Goal: Task Accomplishment & Management: Manage account settings

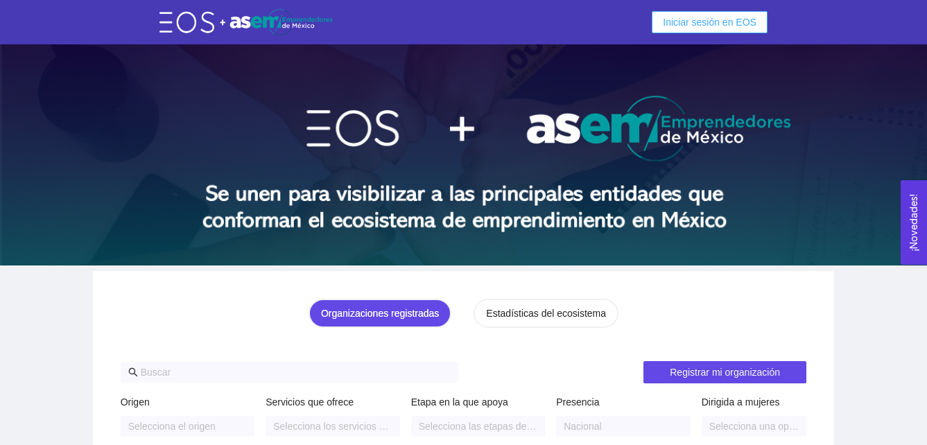
click at [714, 20] on span "Iniciar sesión en EOS" at bounding box center [710, 22] width 94 height 15
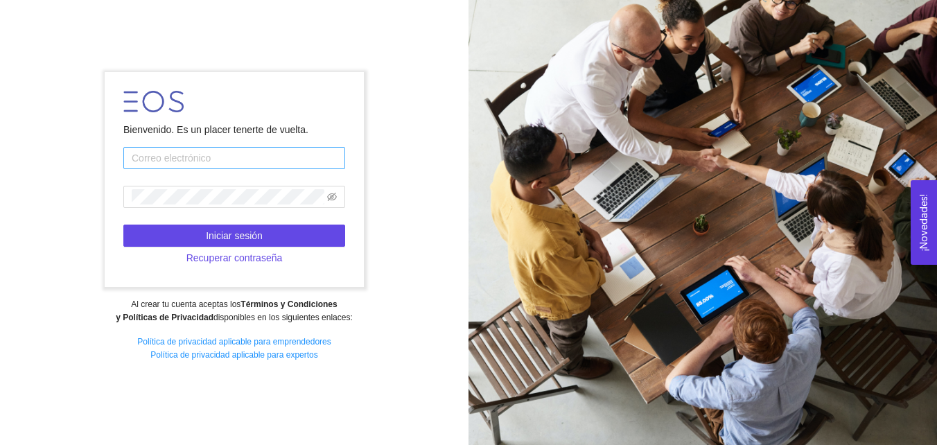
click at [198, 159] on input "text" at bounding box center [234, 158] width 222 height 22
click at [225, 153] on input "[EMAIL_ADDRESS][DOMAIN_NAME]" at bounding box center [234, 158] width 222 height 22
drag, startPoint x: 233, startPoint y: 155, endPoint x: 99, endPoint y: 163, distance: 134.0
click at [99, 163] on div "Bienvenido. Es un placer tenerte de vuelta. [EMAIL_ADDRESS][DOMAIN_NAME] Inicia…" at bounding box center [234, 222] width 469 height 319
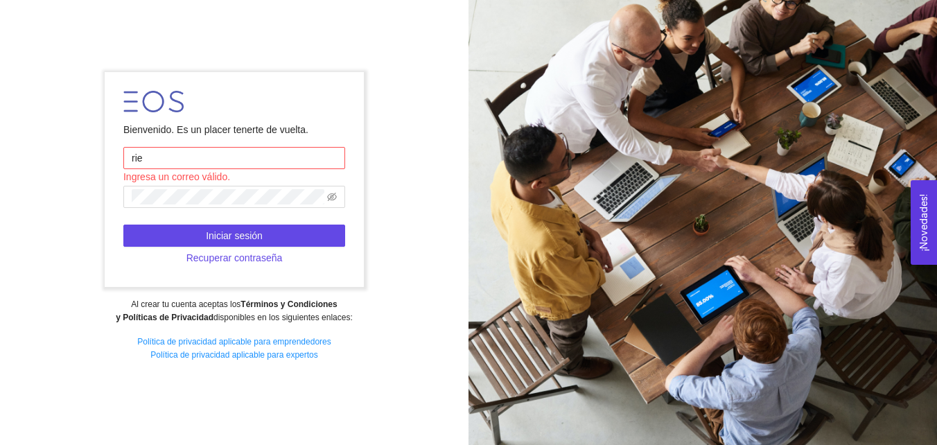
type input "[EMAIL_ADDRESS][DOMAIN_NAME]"
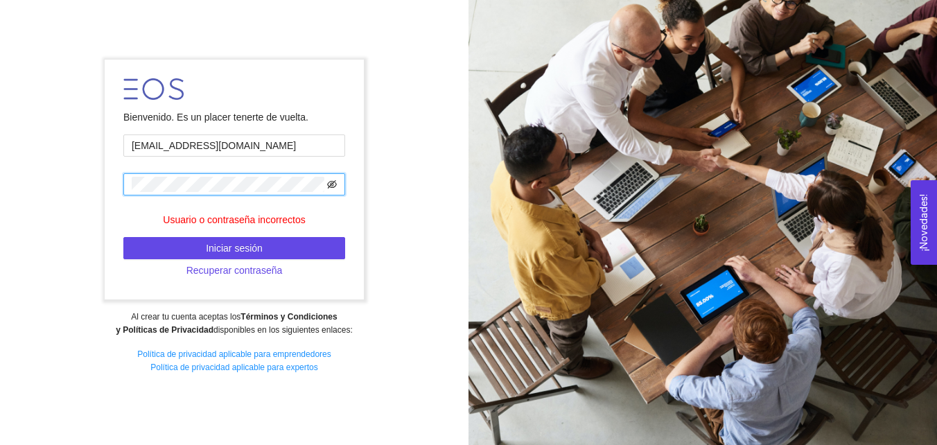
click at [332, 184] on icon "eye-invisible" at bounding box center [332, 184] width 10 height 8
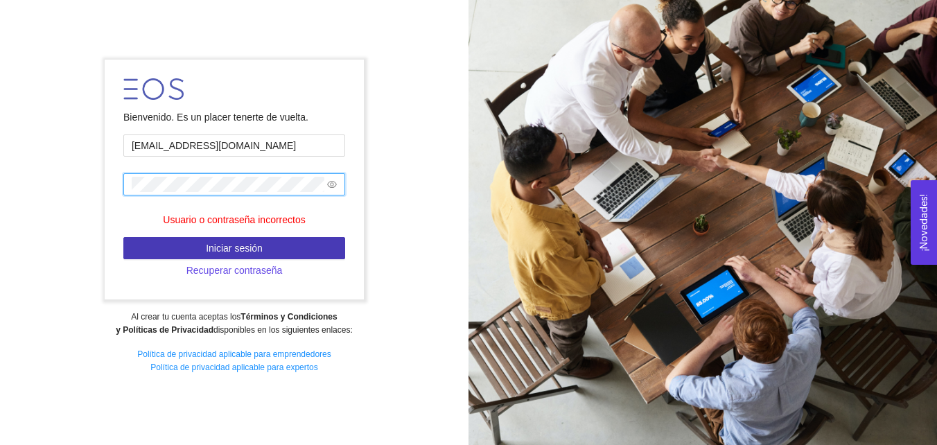
click at [215, 242] on span "Iniciar sesión" at bounding box center [234, 248] width 57 height 15
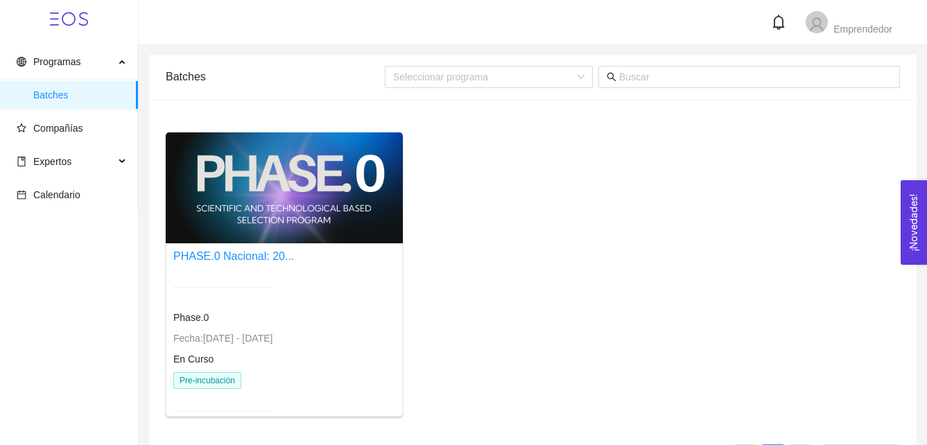
click at [215, 242] on div at bounding box center [284, 187] width 237 height 111
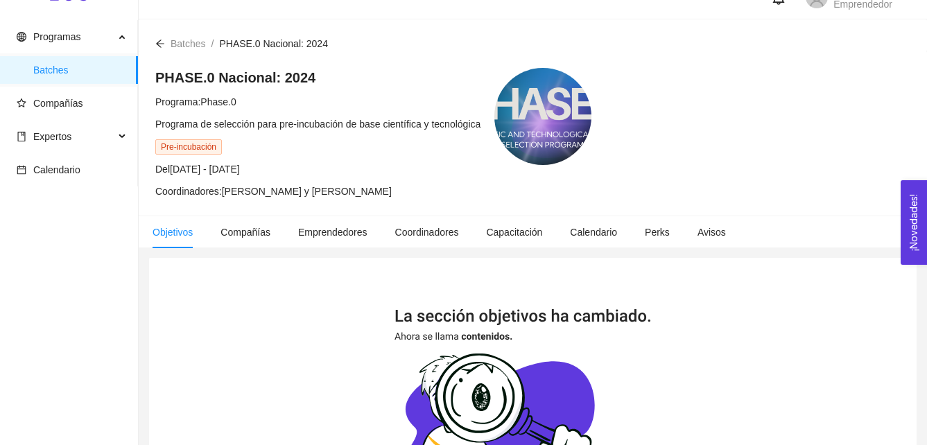
scroll to position [26, 0]
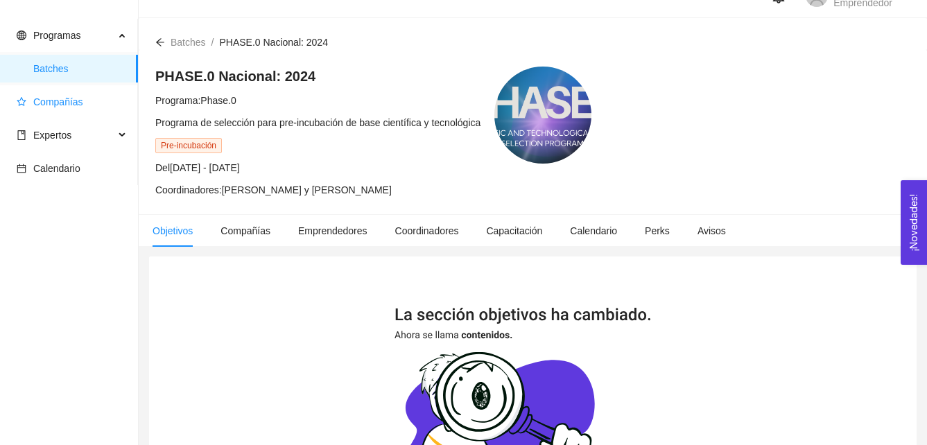
click at [67, 114] on span "Compañías" at bounding box center [72, 102] width 110 height 28
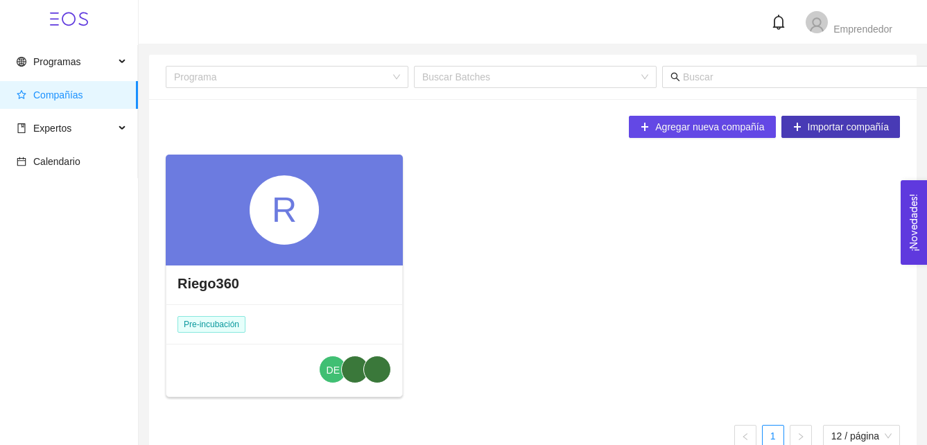
click at [810, 132] on span "Importar compañía" at bounding box center [848, 126] width 82 height 15
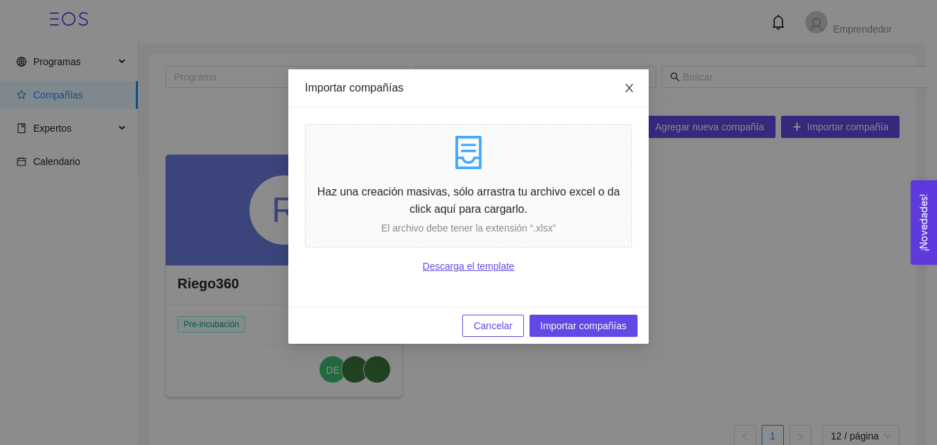
click at [624, 95] on span "Close" at bounding box center [629, 88] width 39 height 39
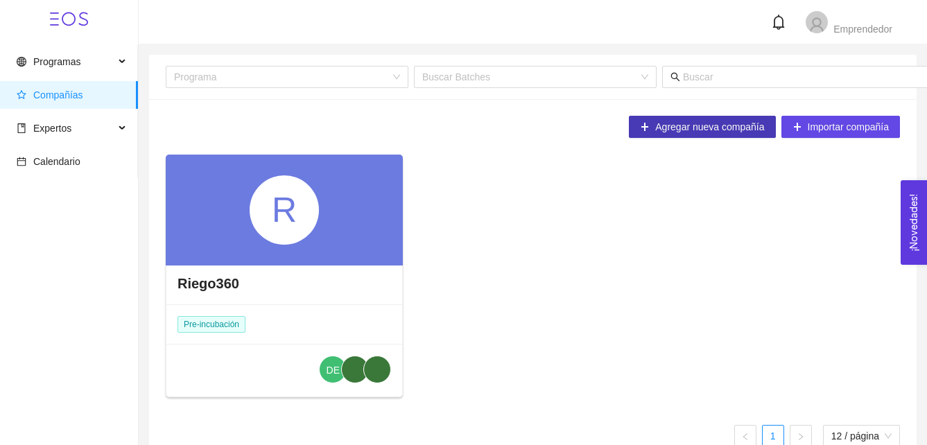
click at [667, 124] on span "Agregar nueva compañía" at bounding box center [709, 126] width 109 height 15
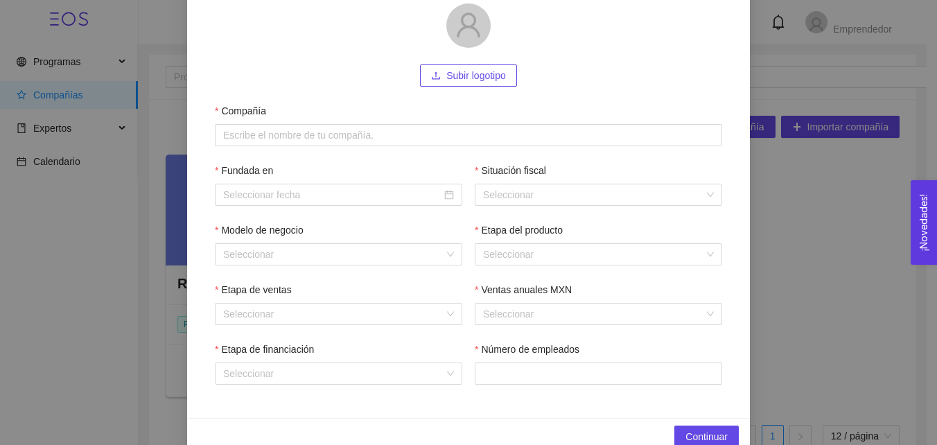
scroll to position [148, 0]
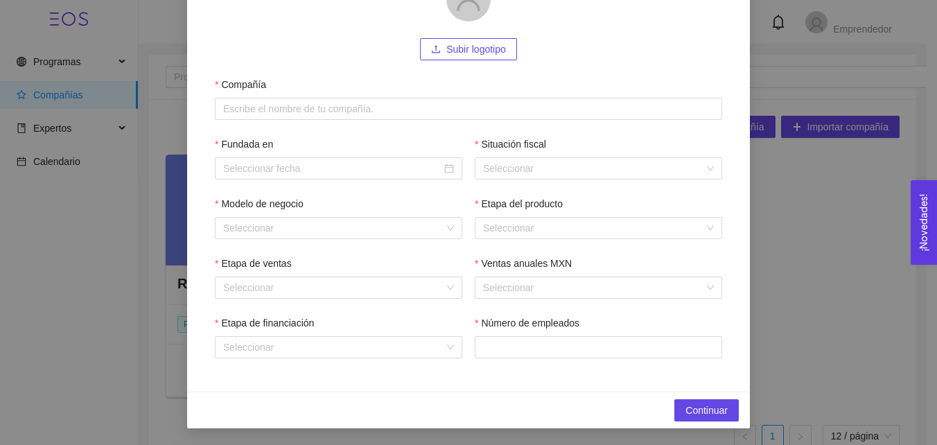
click at [859, 231] on div "1 Información general 2 Sobre tu compañía 3 Contacto 4 Hitos Subir logotipo Com…" at bounding box center [468, 222] width 937 height 445
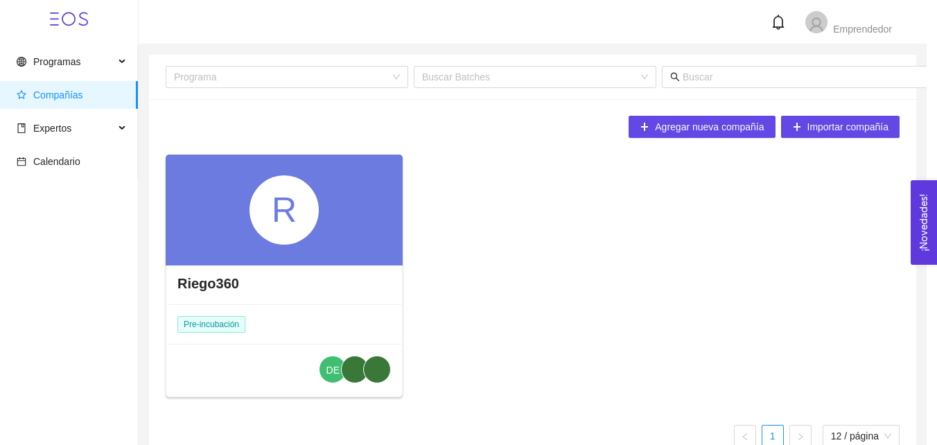
scroll to position [0, 0]
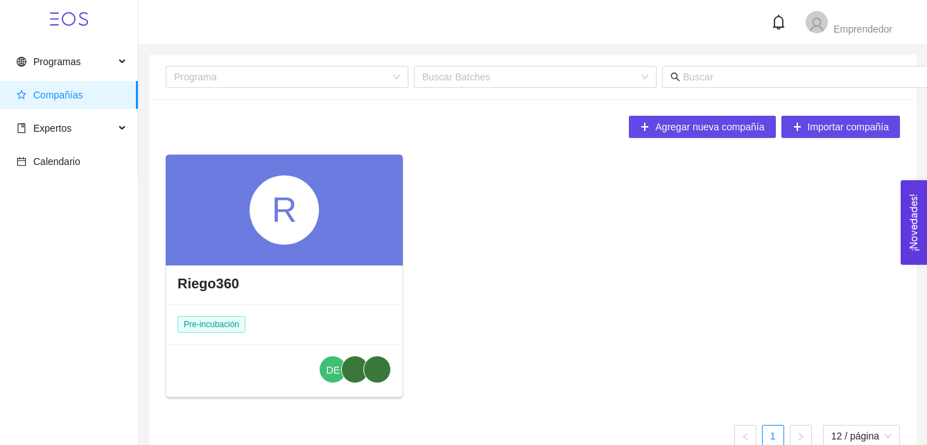
click at [311, 243] on div "R" at bounding box center [284, 209] width 69 height 69
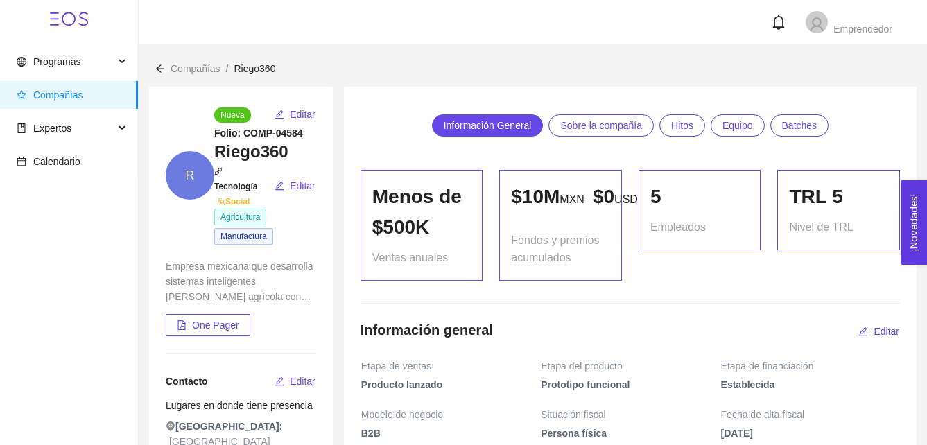
click at [194, 189] on span "R" at bounding box center [190, 175] width 49 height 49
click at [297, 187] on span "Editar" at bounding box center [303, 185] width 26 height 15
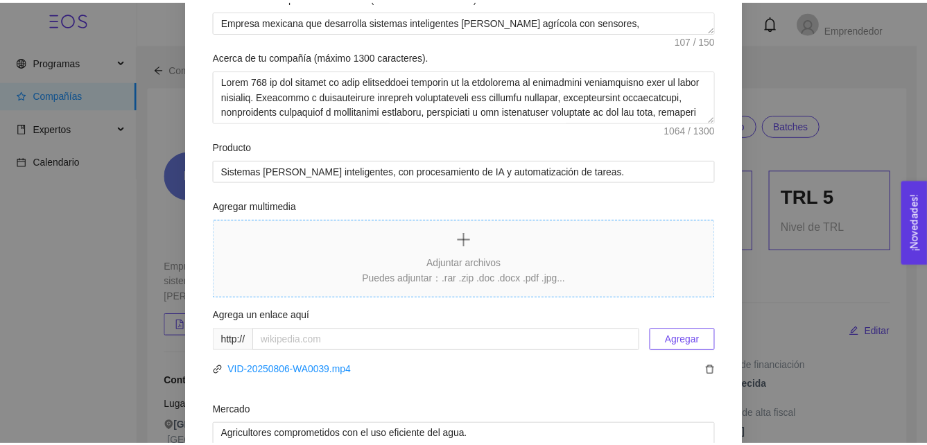
scroll to position [67, 0]
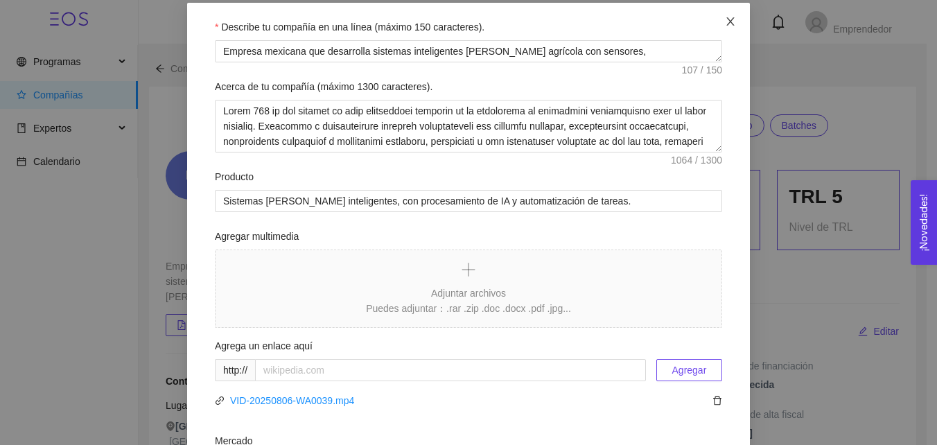
click at [726, 12] on span "Close" at bounding box center [730, 22] width 39 height 39
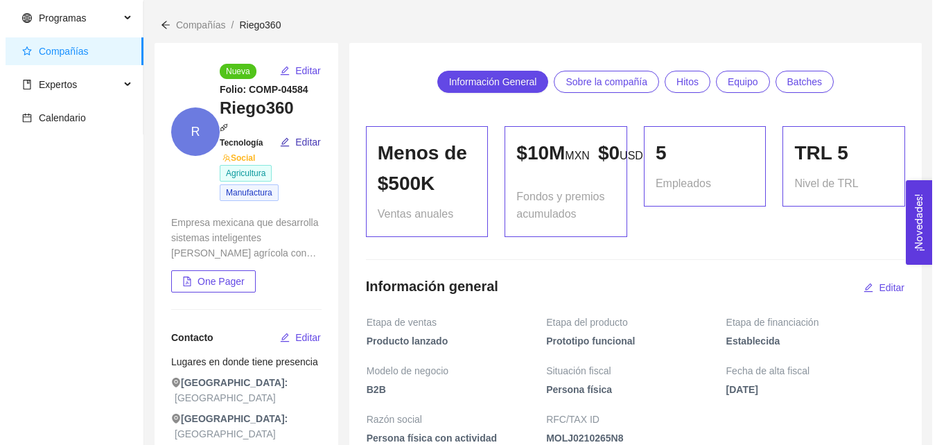
scroll to position [45, 0]
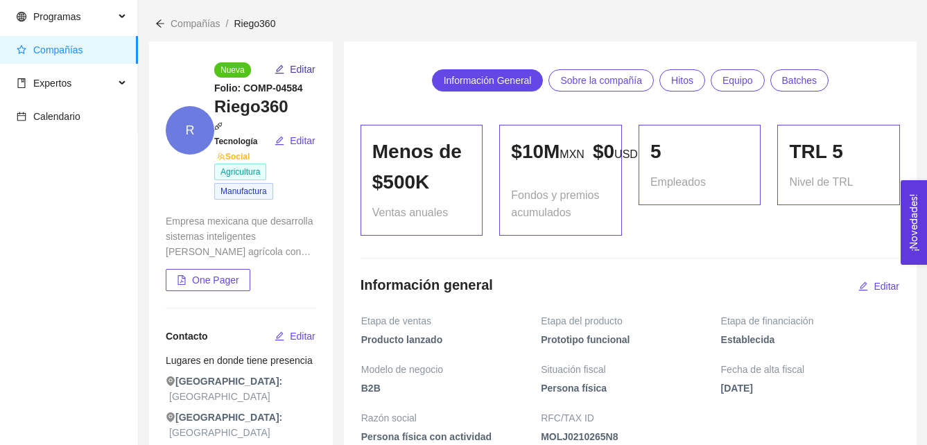
click at [306, 62] on span "Editar" at bounding box center [303, 69] width 26 height 15
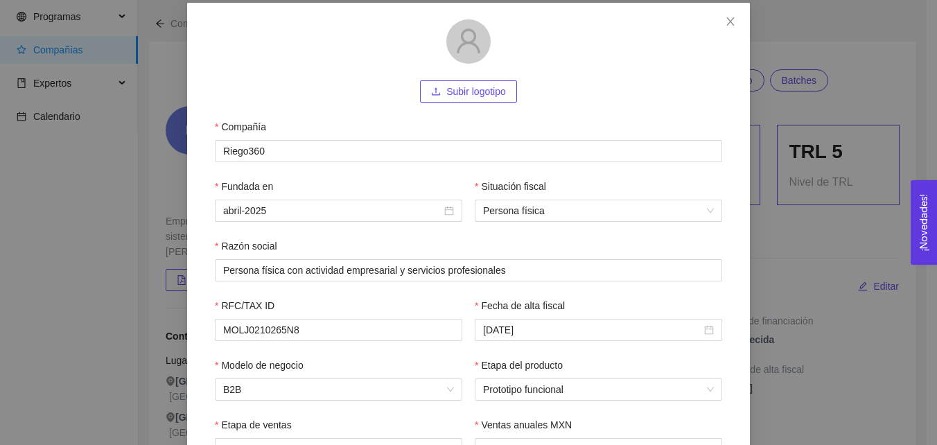
click at [462, 89] on span "Subir logotipo" at bounding box center [476, 91] width 60 height 15
click at [470, 89] on span "Subir logotipo" at bounding box center [476, 91] width 60 height 15
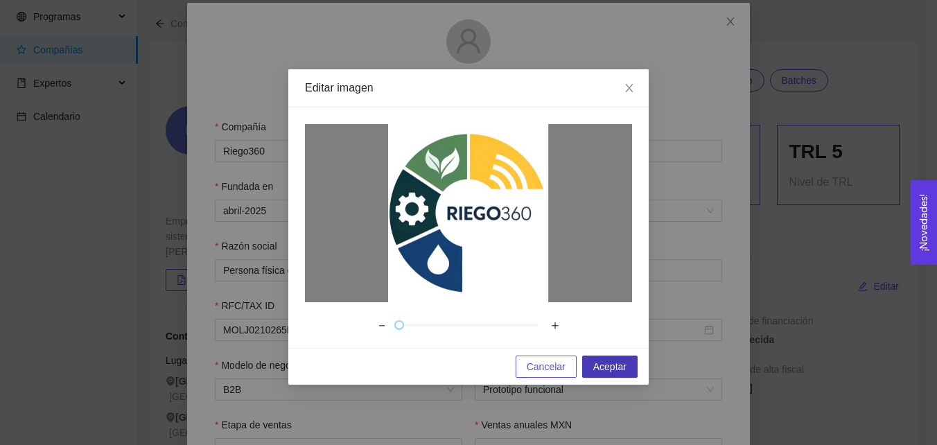
click at [605, 359] on span "Aceptar" at bounding box center [609, 366] width 33 height 15
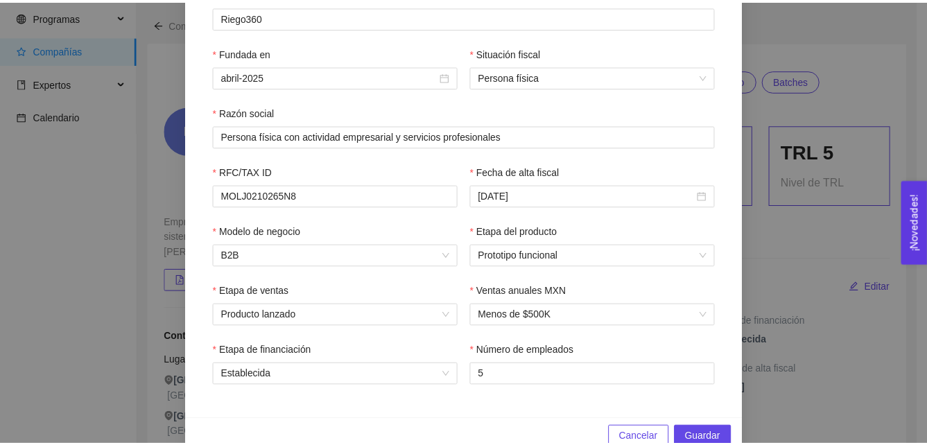
scroll to position [243, 0]
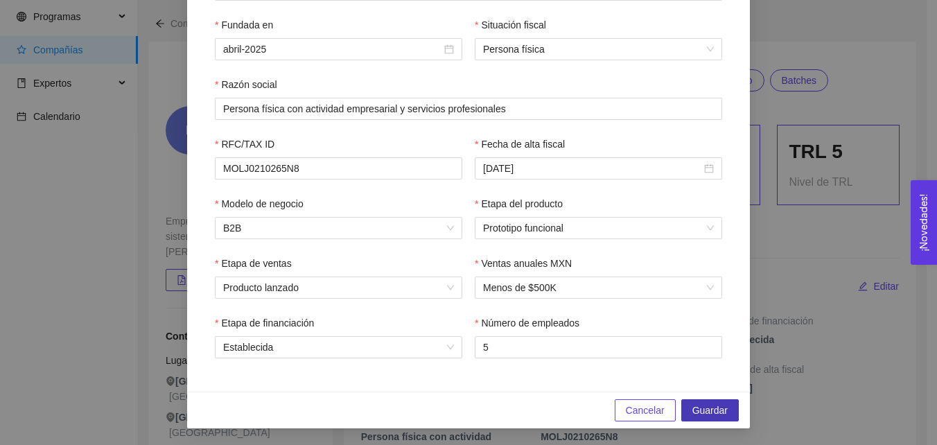
click at [699, 413] on span "Guardar" at bounding box center [709, 410] width 35 height 15
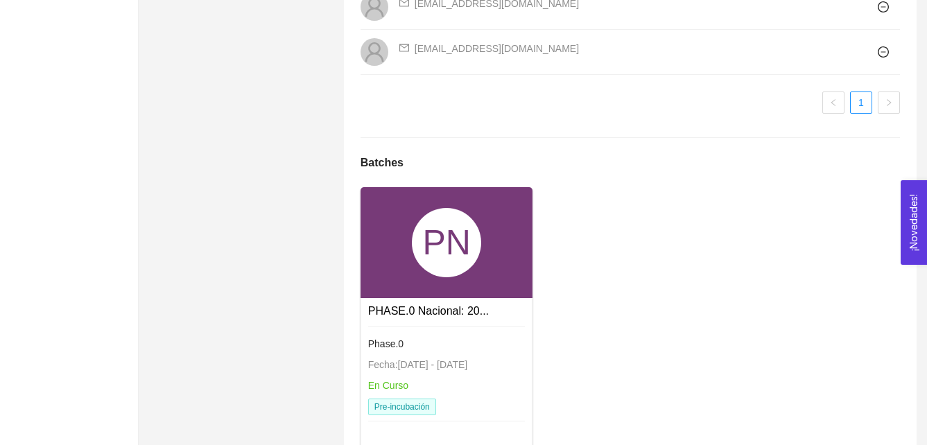
scroll to position [2133, 0]
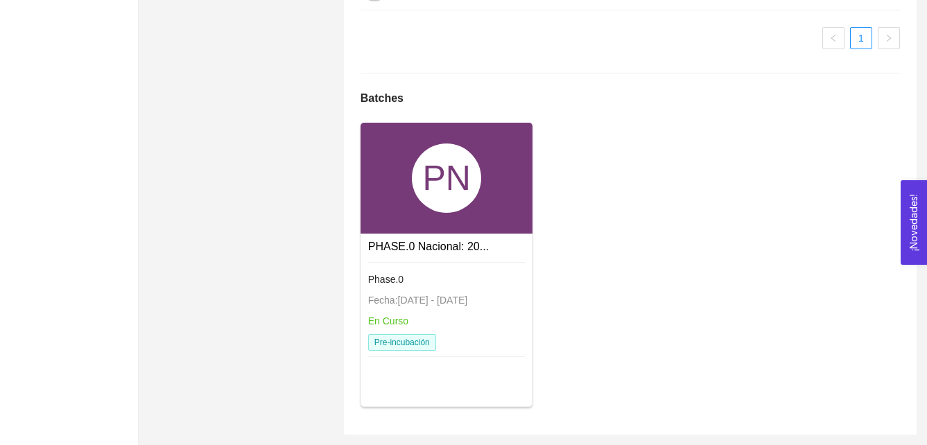
click at [410, 328] on div "En Curso" at bounding box center [446, 320] width 157 height 15
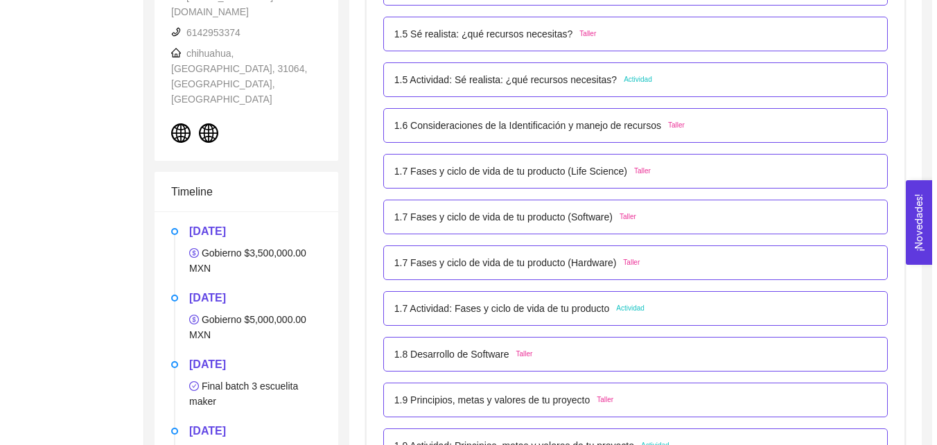
scroll to position [647, 0]
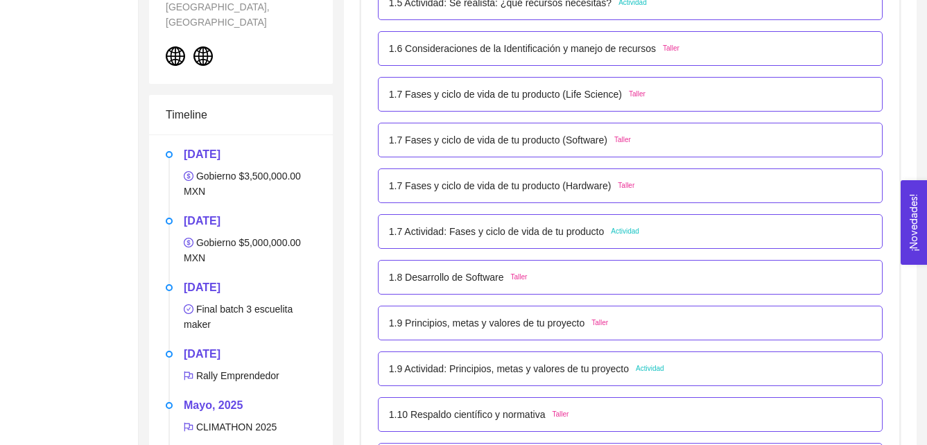
click at [464, 283] on p "1.8 Desarrollo de Software" at bounding box center [446, 277] width 115 height 15
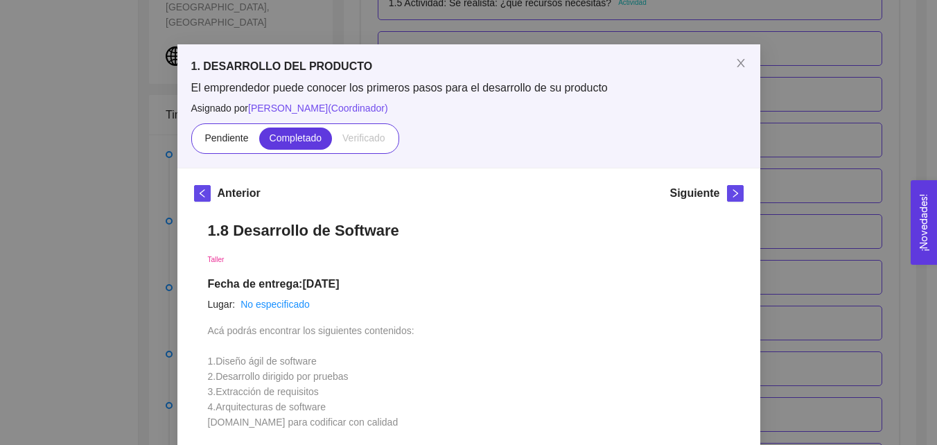
scroll to position [0, 0]
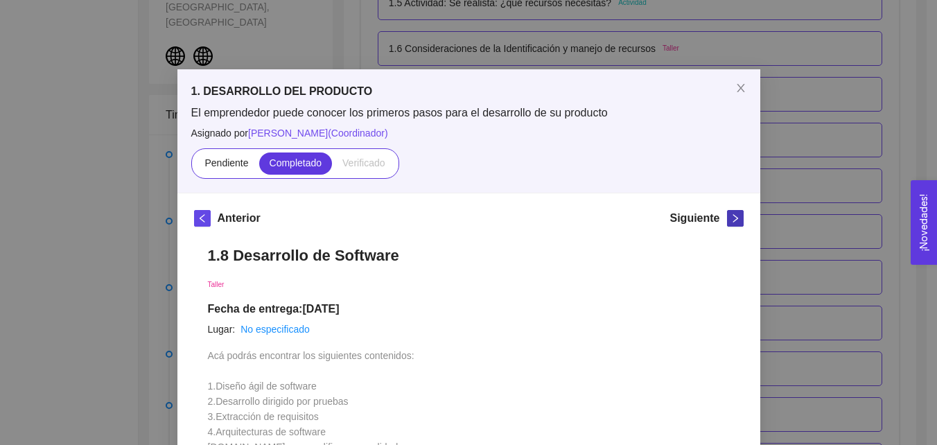
click at [731, 218] on icon "right" at bounding box center [736, 218] width 10 height 10
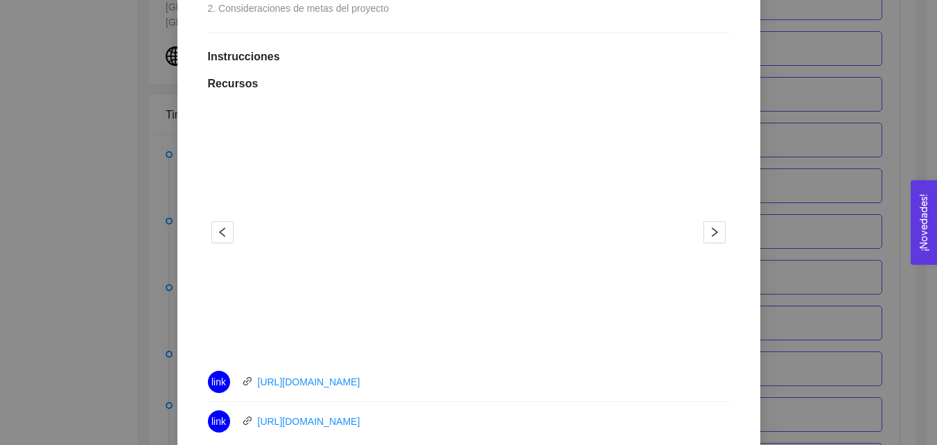
scroll to position [344, 0]
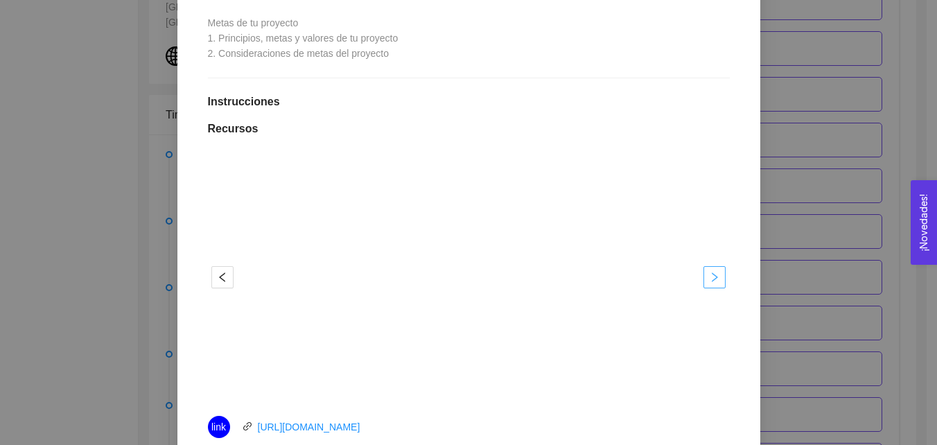
click at [709, 281] on icon "right" at bounding box center [714, 277] width 11 height 11
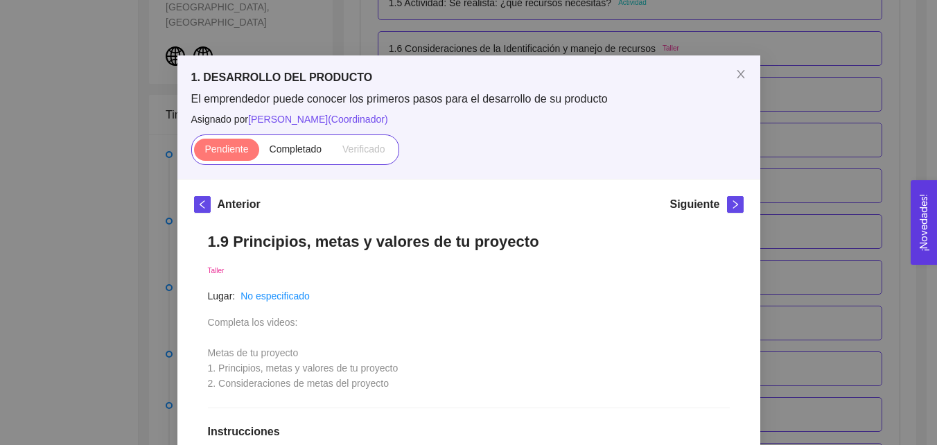
scroll to position [0, 0]
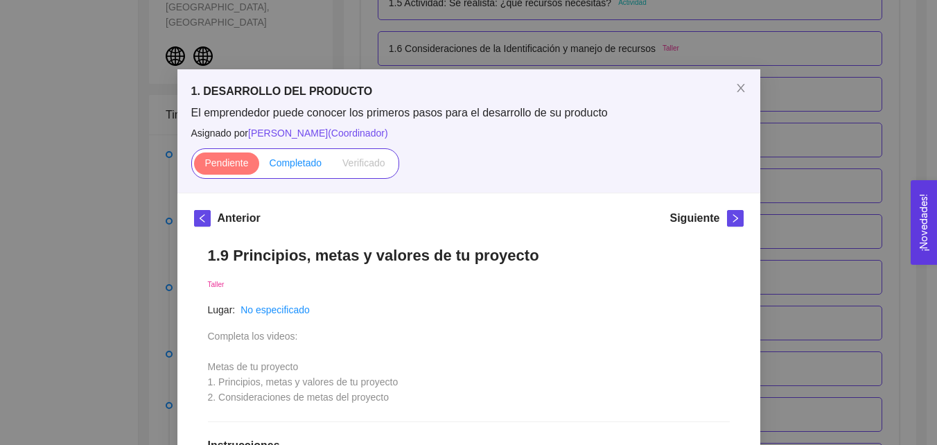
click at [277, 168] on span "Completado" at bounding box center [296, 162] width 53 height 11
click at [259, 166] on input "Completado" at bounding box center [259, 166] width 0 height 0
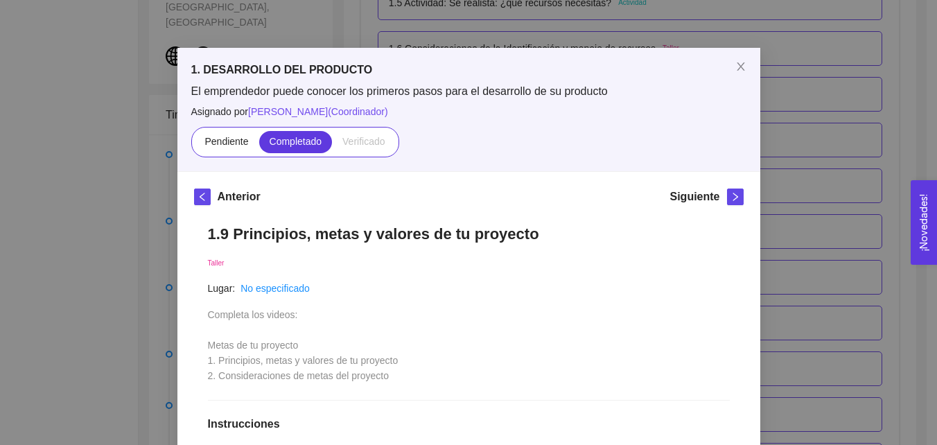
scroll to position [21, 0]
click at [728, 199] on span "right" at bounding box center [735, 198] width 15 height 10
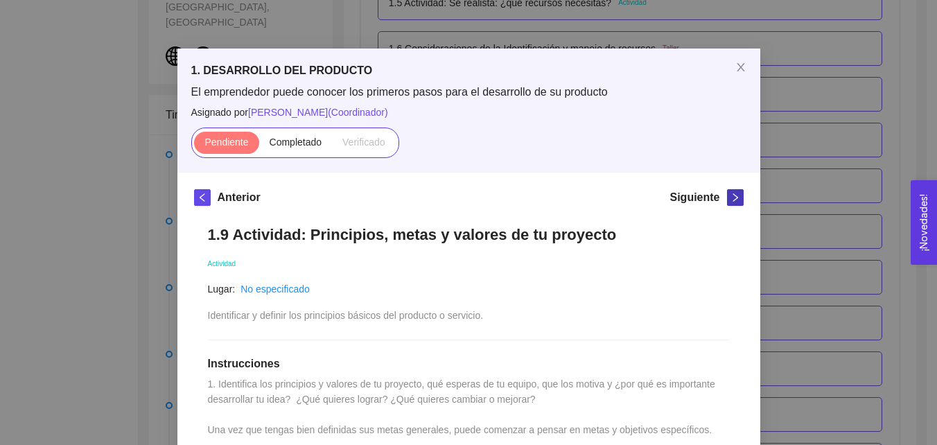
click at [728, 199] on span "right" at bounding box center [735, 198] width 15 height 10
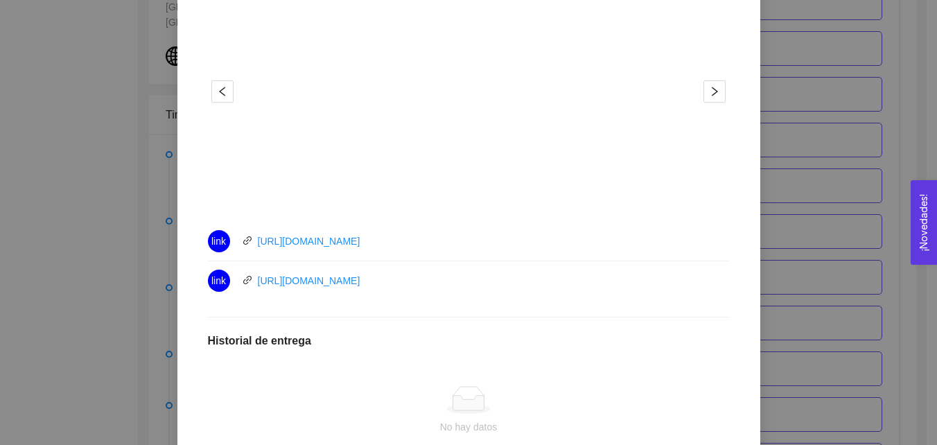
scroll to position [488, 0]
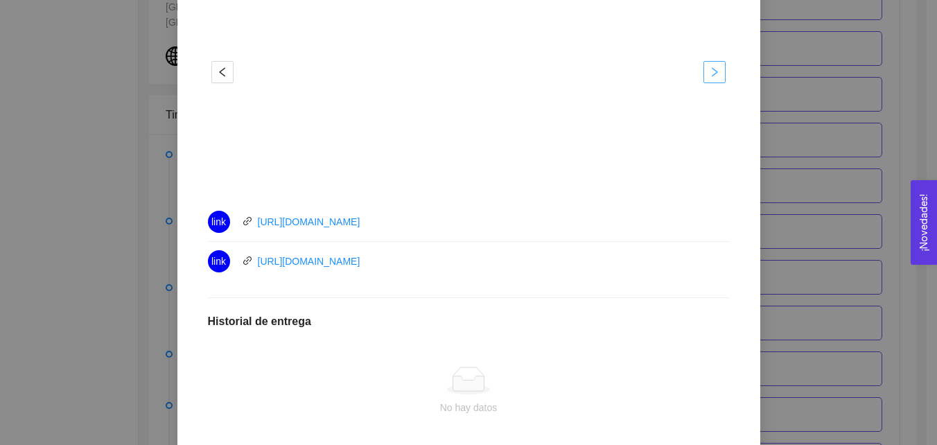
click at [711, 62] on button "button" at bounding box center [715, 72] width 22 height 22
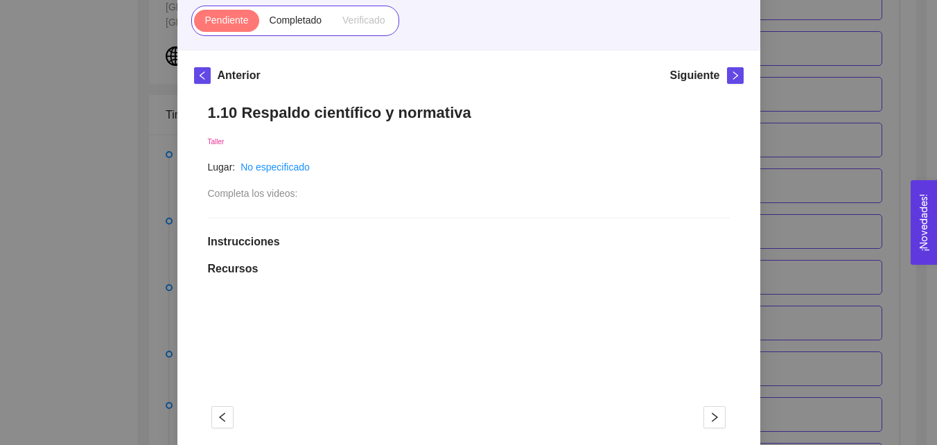
scroll to position [141, 0]
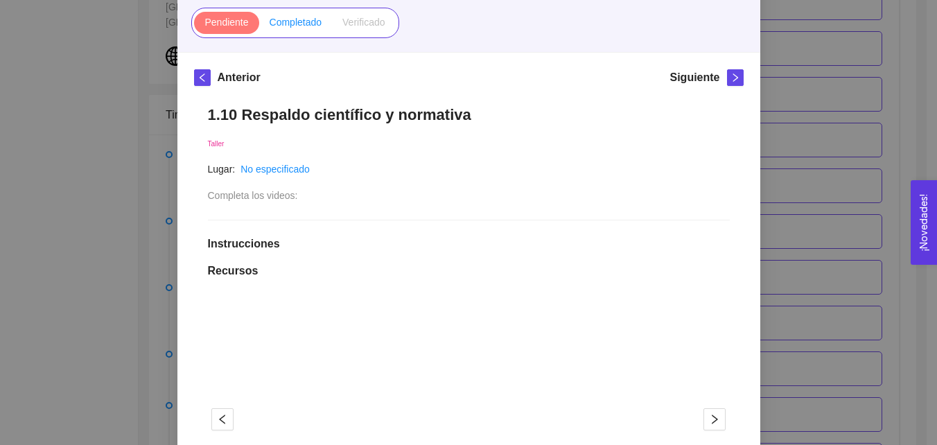
click at [284, 25] on span "Completado" at bounding box center [296, 22] width 53 height 11
click at [259, 26] on input "Completado" at bounding box center [259, 26] width 0 height 0
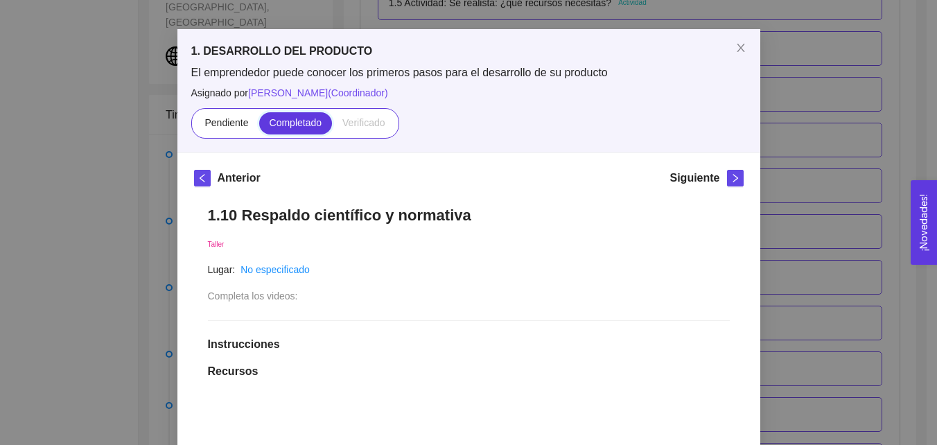
scroll to position [0, 0]
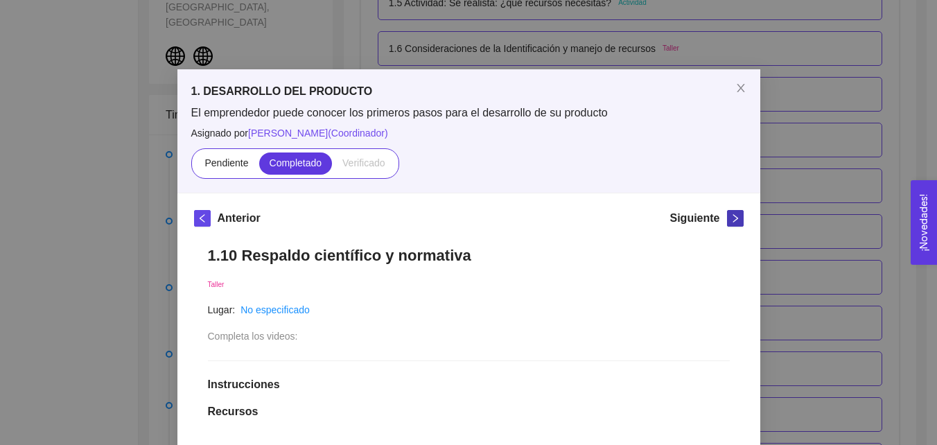
click at [731, 218] on icon "right" at bounding box center [736, 218] width 10 height 10
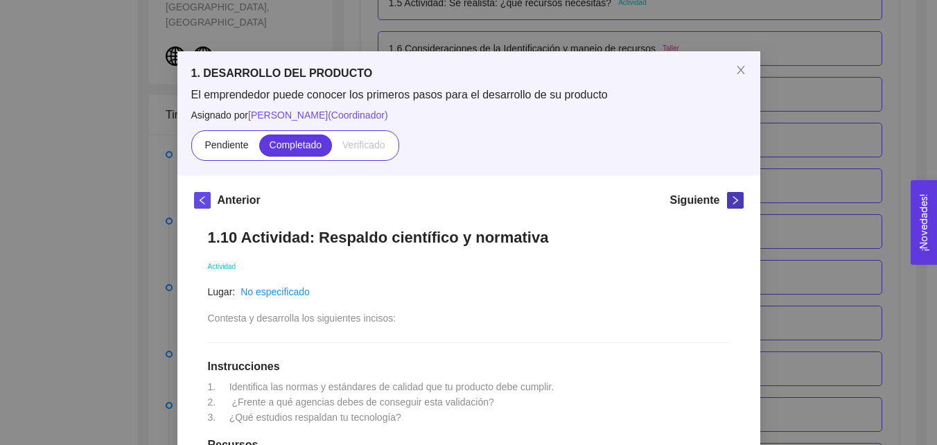
scroll to position [14, 0]
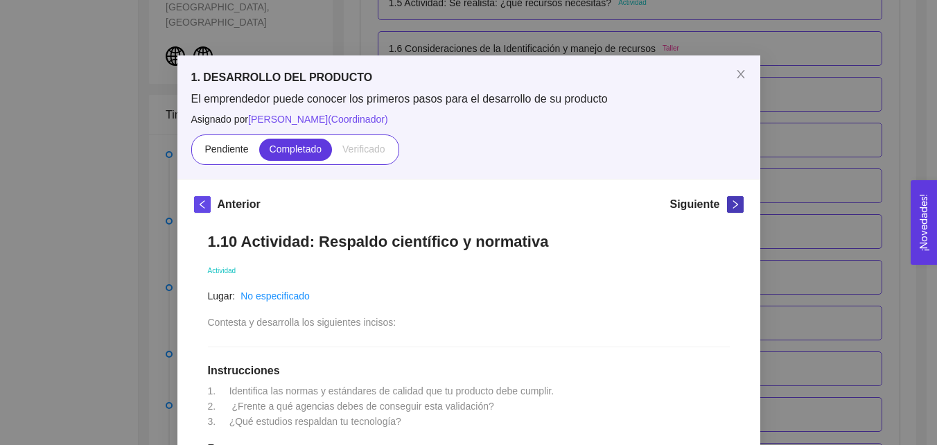
click at [731, 207] on icon "right" at bounding box center [736, 205] width 10 height 10
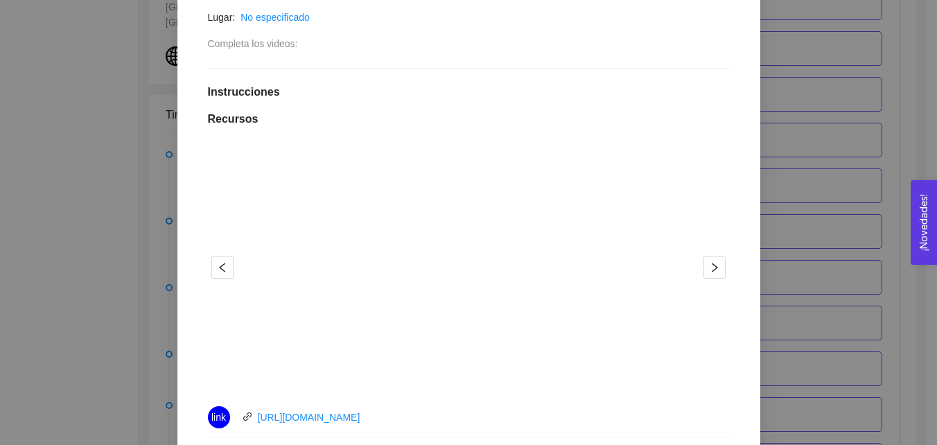
scroll to position [242, 0]
